Goal: Transaction & Acquisition: Purchase product/service

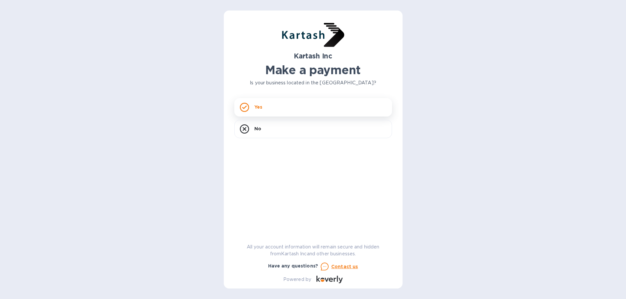
click at [292, 105] on div "Yes" at bounding box center [313, 107] width 158 height 18
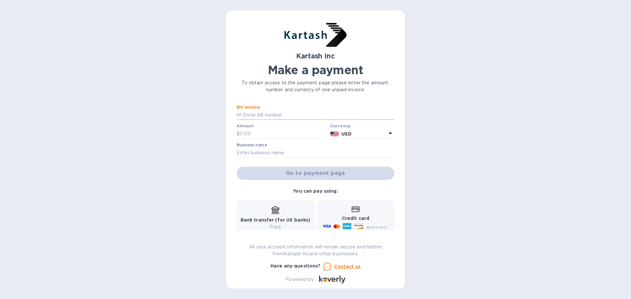
paste input "0109357"
type input "0109357"
click at [199, 127] on div "Kartash Inc Make a payment To obtain access to the payment page please enter th…" at bounding box center [315, 149] width 631 height 299
click at [247, 137] on input "text" at bounding box center [284, 134] width 88 height 10
paste input "2,066.48"
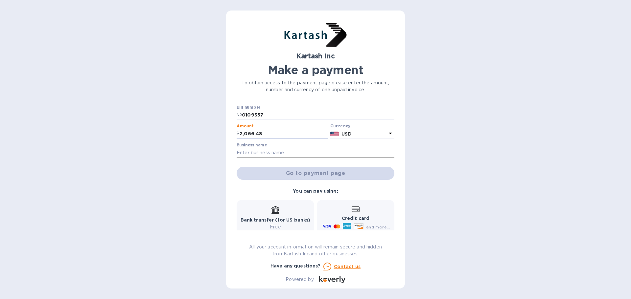
type input "2,066.48"
click at [259, 154] on input "text" at bounding box center [316, 153] width 158 height 10
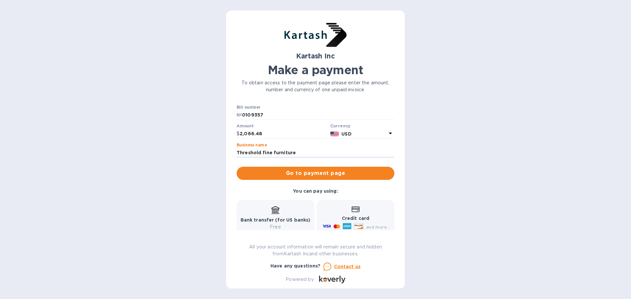
type input "Threshold fine furniture"
click at [356, 213] on div "Credit card and more..." at bounding box center [355, 218] width 69 height 25
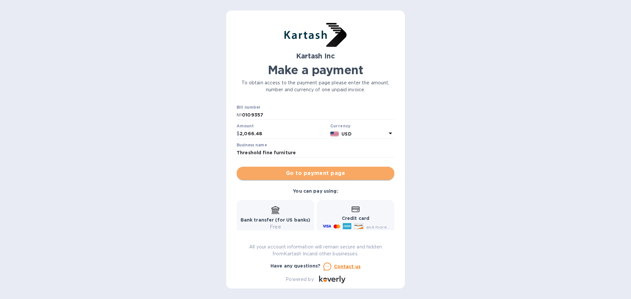
click at [333, 172] on span "Go to payment page" at bounding box center [315, 174] width 147 height 8
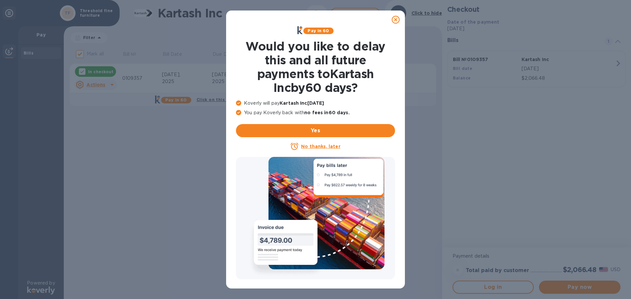
click at [331, 148] on u "No thanks, later" at bounding box center [320, 146] width 39 height 5
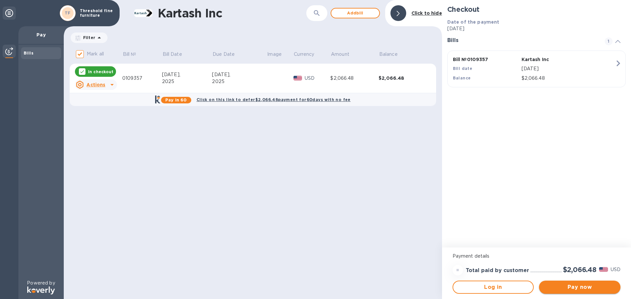
click at [572, 286] on span "Pay now" at bounding box center [579, 288] width 71 height 8
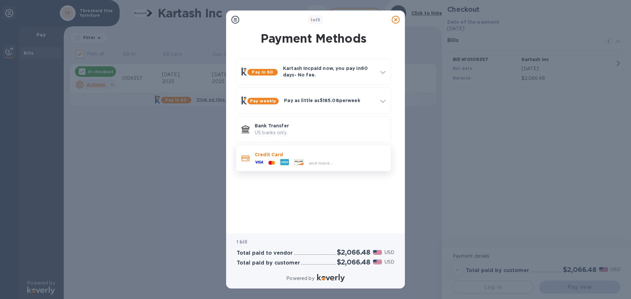
click at [306, 158] on p "Credit Card" at bounding box center [320, 154] width 131 height 7
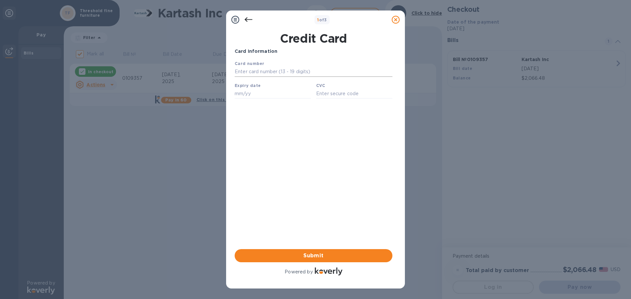
click at [271, 73] on input "text" at bounding box center [314, 72] width 158 height 10
type input "[CREDIT_CARD_NUMBER]"
type input "01/28"
type input "2795"
click at [319, 254] on span "Submit" at bounding box center [313, 256] width 147 height 8
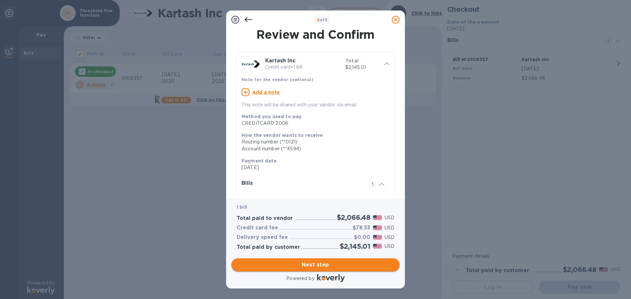
click at [329, 263] on span "Next step" at bounding box center [316, 265] width 158 height 8
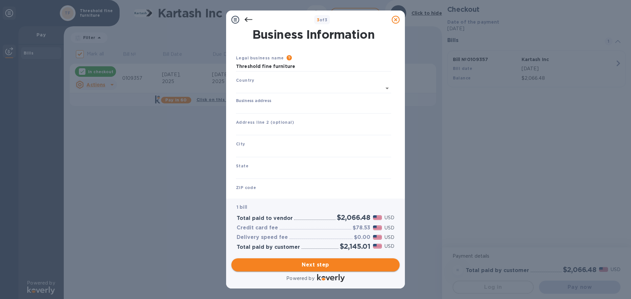
type input "[GEOGRAPHIC_DATA]"
click at [264, 110] on input "Business address" at bounding box center [313, 108] width 155 height 10
type input "[STREET_ADDRESS]"
click at [269, 150] on input "text" at bounding box center [313, 151] width 155 height 10
type input "lakewood"
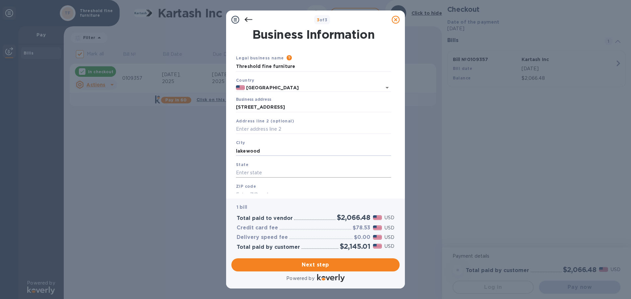
click at [267, 173] on input "text" at bounding box center [313, 173] width 155 height 10
type input "[US_STATE]"
drag, startPoint x: 279, startPoint y: 186, endPoint x: 277, endPoint y: 192, distance: 6.1
click at [279, 186] on div "ZIP code" at bounding box center [313, 191] width 160 height 22
click at [277, 192] on input "text" at bounding box center [313, 195] width 155 height 10
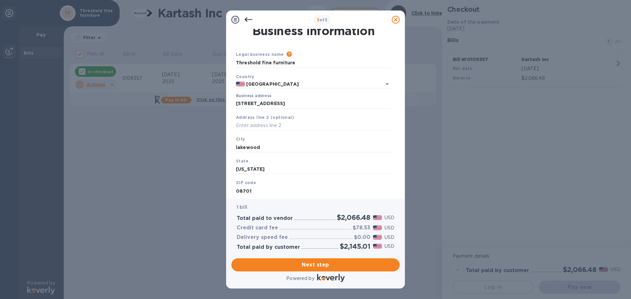
scroll to position [22, 0]
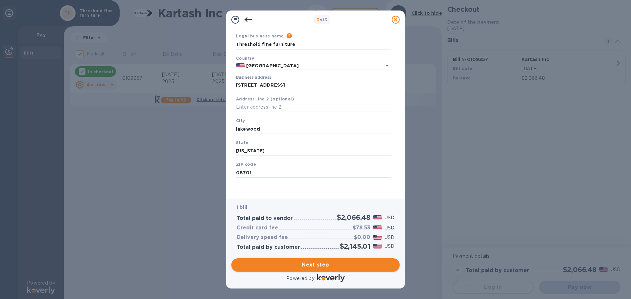
type input "08701"
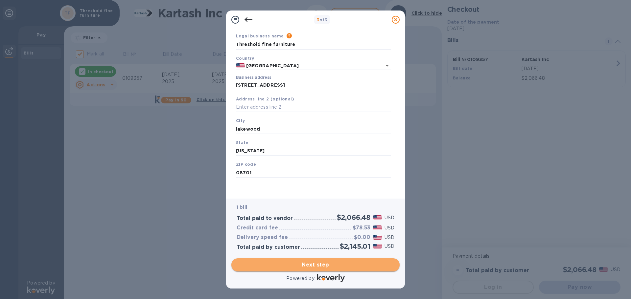
click at [312, 270] on button "Next step" at bounding box center [315, 265] width 168 height 13
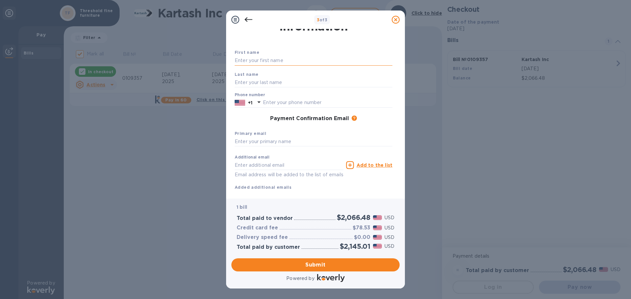
click at [279, 57] on input "text" at bounding box center [314, 61] width 158 height 10
type input "[PERSON_NAME]"
type input "7323641091"
click at [277, 143] on input "text" at bounding box center [314, 142] width 158 height 10
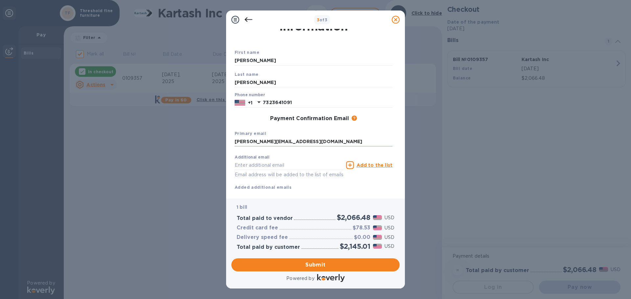
type input "[PERSON_NAME][EMAIL_ADDRESS][DOMAIN_NAME]"
click at [327, 265] on span "Submit" at bounding box center [316, 265] width 158 height 8
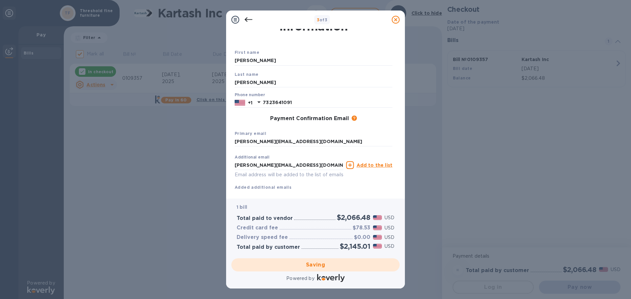
checkbox input "false"
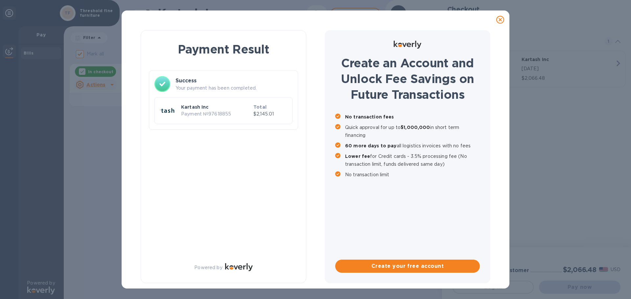
scroll to position [0, 0]
